Goal: Find specific page/section: Find specific page/section

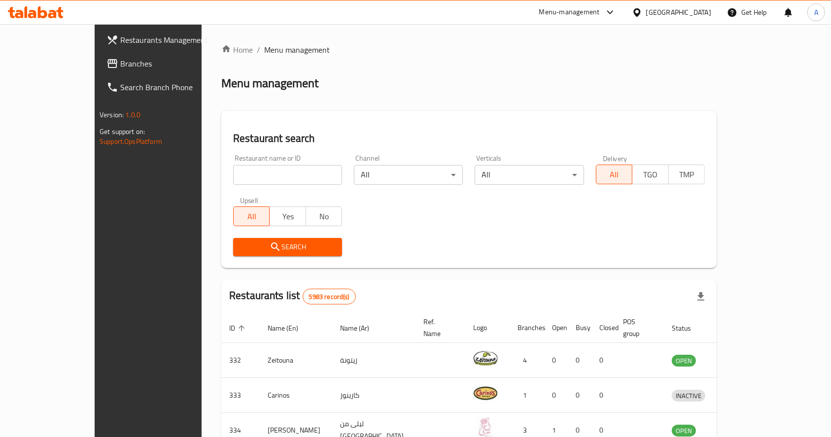
click at [233, 174] on input "search" at bounding box center [287, 175] width 109 height 20
type input "al asal"
click button "Search" at bounding box center [287, 247] width 109 height 18
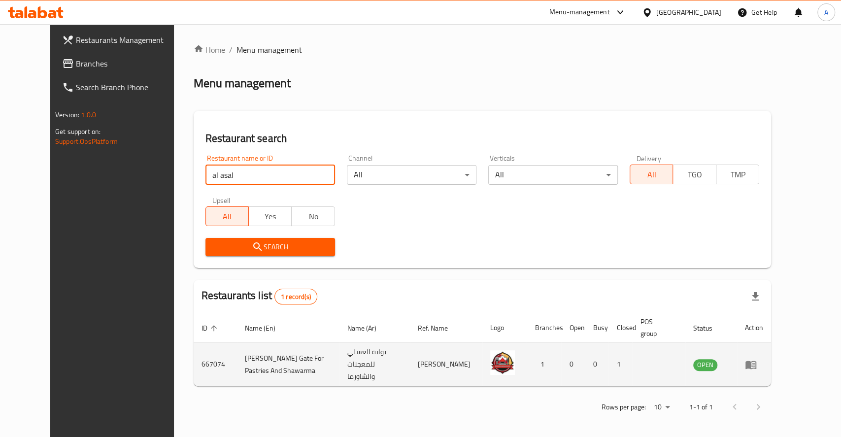
click at [756, 361] on icon "enhanced table" at bounding box center [751, 365] width 11 height 8
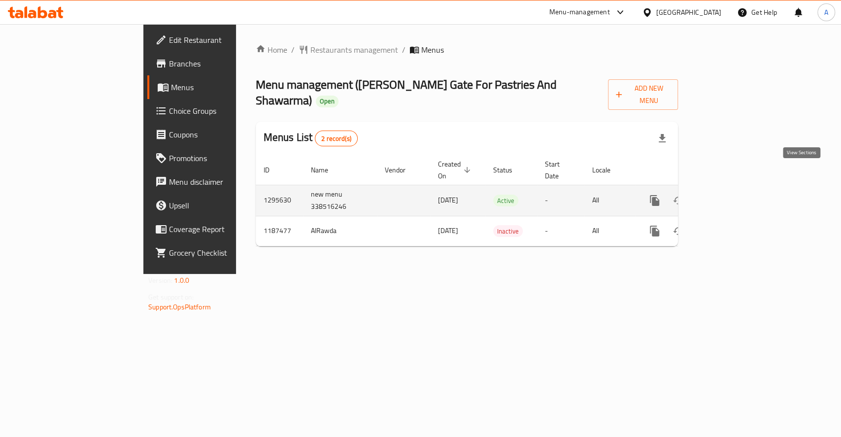
click at [732, 195] on icon "enhanced table" at bounding box center [726, 201] width 12 height 12
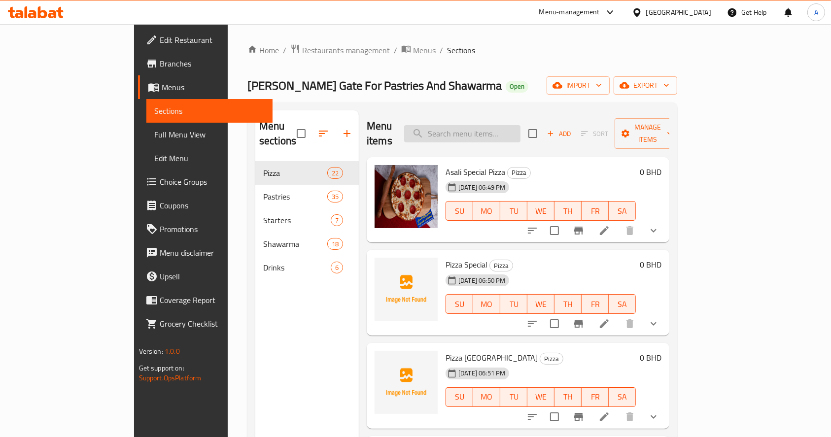
click at [510, 125] on input "search" at bounding box center [462, 133] width 116 height 17
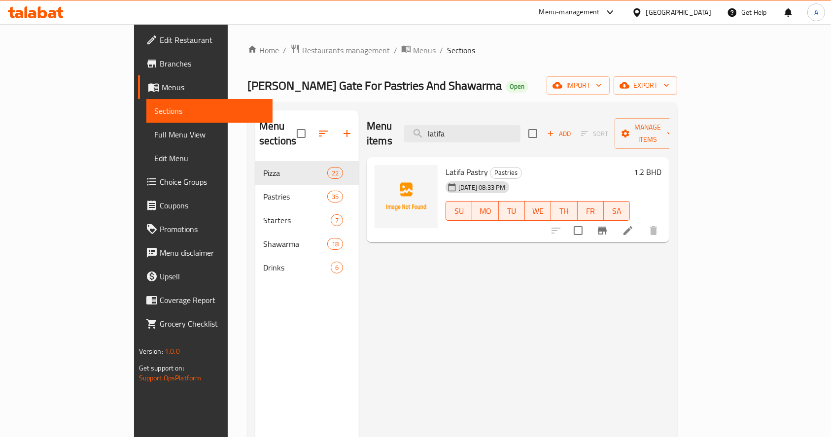
type input "latifa"
click at [634, 225] on icon at bounding box center [628, 231] width 12 height 12
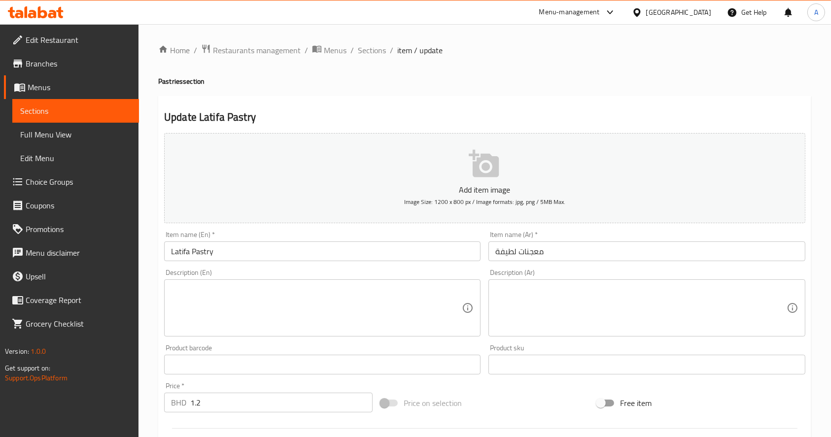
drag, startPoint x: 37, startPoint y: 112, endPoint x: 51, endPoint y: 124, distance: 18.5
click at [37, 112] on span "Sections" at bounding box center [75, 111] width 111 height 12
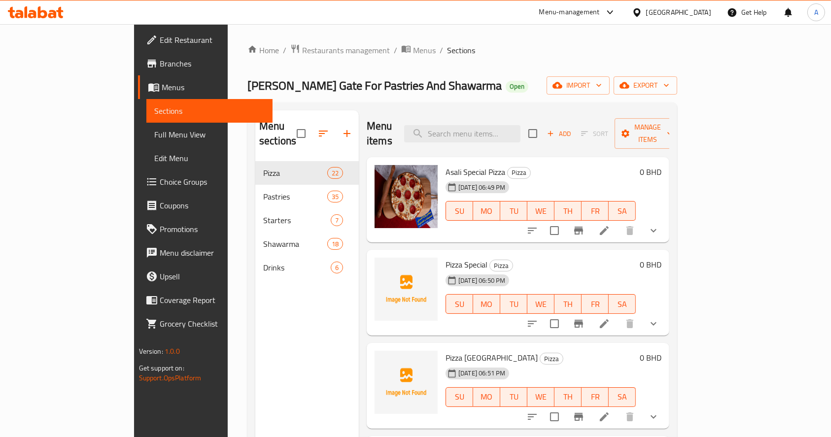
drag, startPoint x: 777, startPoint y: 41, endPoint x: 649, endPoint y: 61, distance: 129.1
click at [697, 41] on div "Home / Restaurants management / Menus / Sections [PERSON_NAME] Gate For Pastrie…" at bounding box center [462, 299] width 469 height 551
click at [302, 53] on span "Restaurants management" at bounding box center [346, 50] width 88 height 12
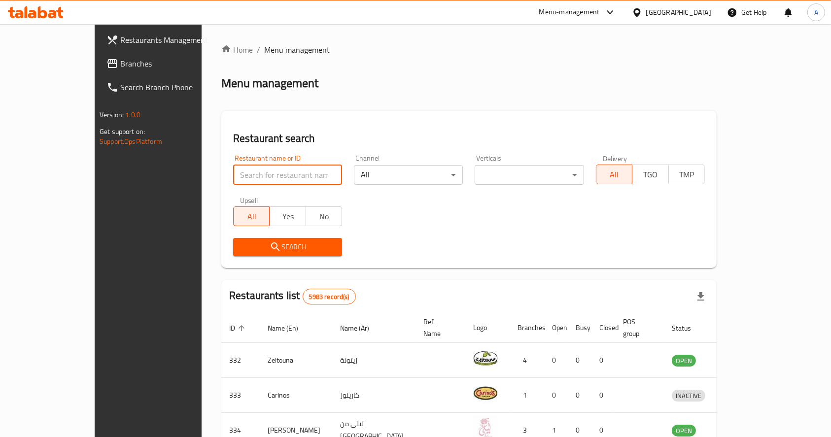
click at [262, 179] on input "search" at bounding box center [287, 175] width 109 height 20
click button "Search" at bounding box center [287, 247] width 109 height 18
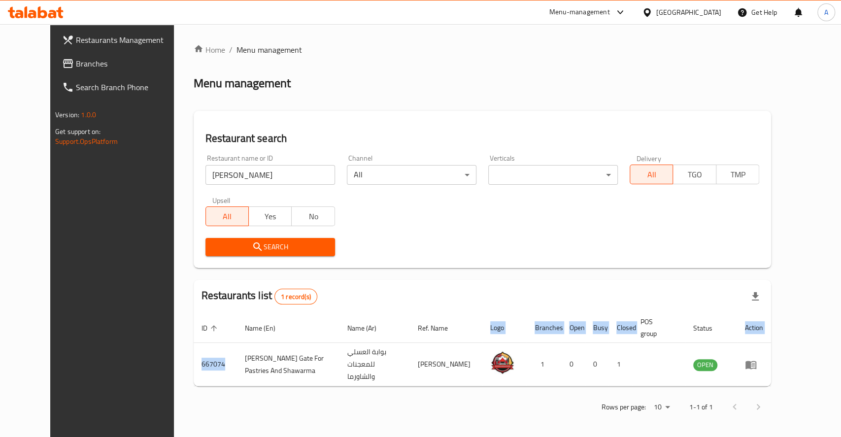
drag, startPoint x: 184, startPoint y: 350, endPoint x: 157, endPoint y: 353, distance: 26.7
click at [174, 353] on div "Home / Menu management Menu management Restaurant search Restaurant name or ID …" at bounding box center [482, 231] width 617 height 415
click at [223, 394] on div "Rows per page: 10 1-1 of 1" at bounding box center [483, 407] width 578 height 26
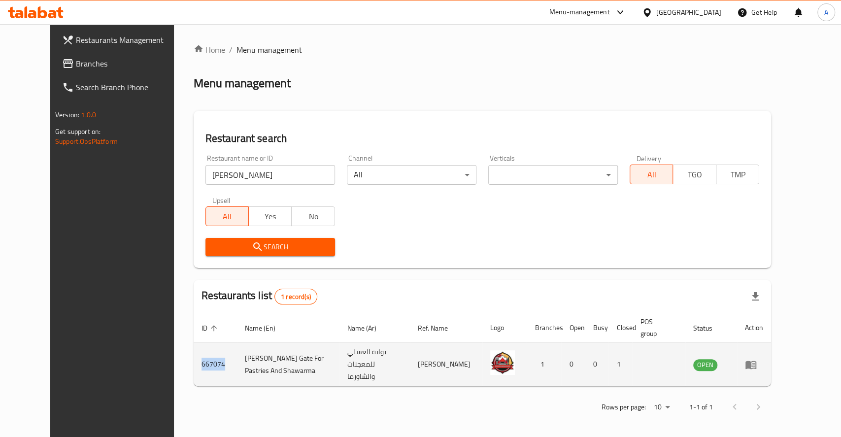
drag, startPoint x: 194, startPoint y: 349, endPoint x: 164, endPoint y: 353, distance: 29.8
click at [194, 353] on td "667074" at bounding box center [215, 364] width 43 height 43
copy td "667074"
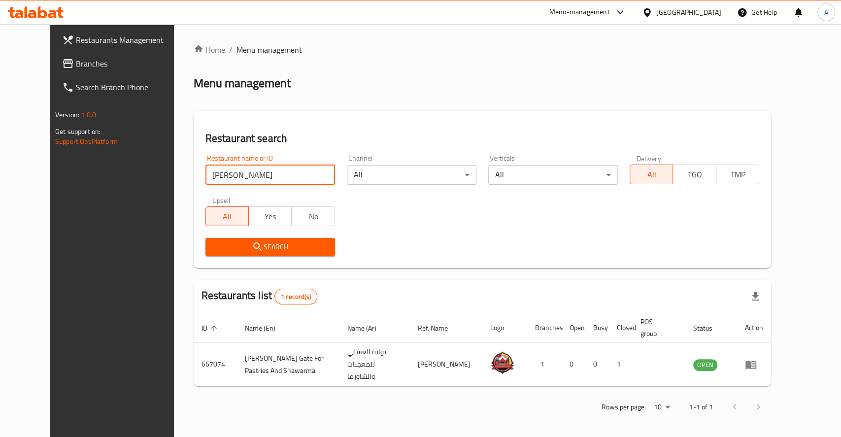
drag, startPoint x: 273, startPoint y: 173, endPoint x: 49, endPoint y: 175, distance: 224.2
click at [50, 175] on div "Restaurants Management Branches Search Branch Phone Version: 1.0.0 Get support …" at bounding box center [420, 231] width 741 height 415
type input "v"
paste input "712207"
click button "Search" at bounding box center [270, 247] width 130 height 18
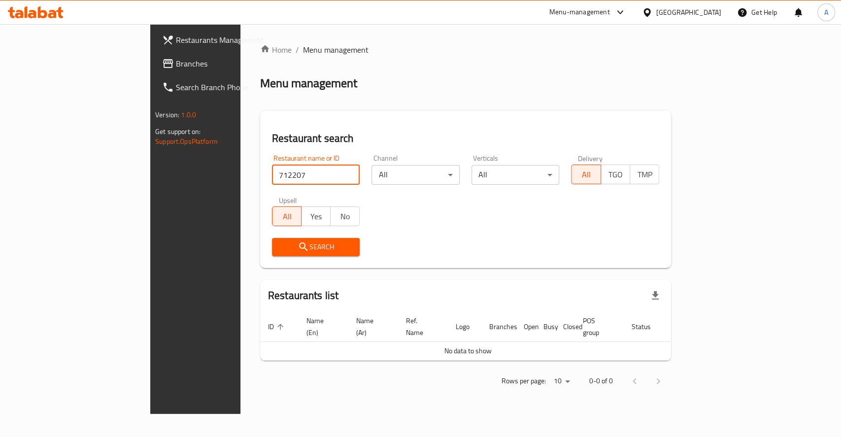
drag, startPoint x: 196, startPoint y: 174, endPoint x: 213, endPoint y: 203, distance: 33.1
click at [272, 174] on input "712207" at bounding box center [316, 175] width 88 height 20
type input "712207"
click button "Search" at bounding box center [316, 247] width 88 height 18
click at [176, 67] on span "Branches" at bounding box center [229, 64] width 107 height 12
